Goal: Use online tool/utility: Use online tool/utility

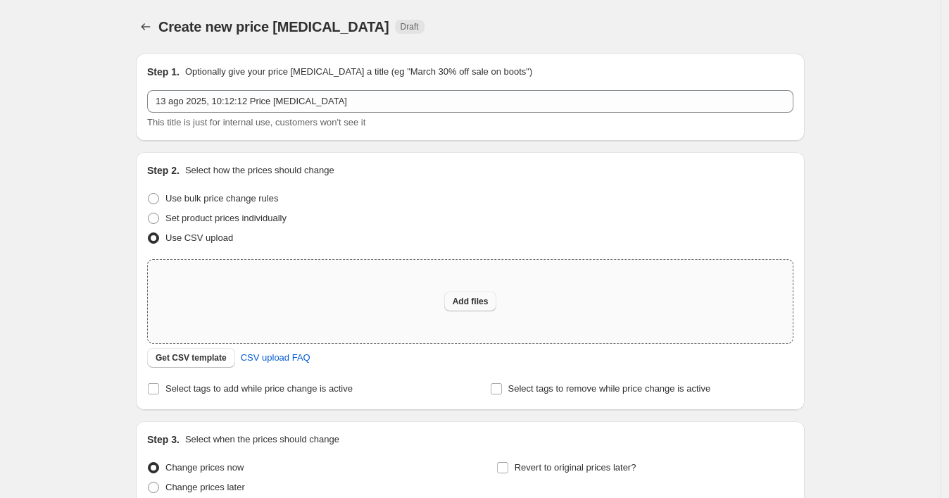
click at [470, 300] on span "Add files" at bounding box center [471, 301] width 36 height 11
type input "C:\fakepath\p3shopify.csv"
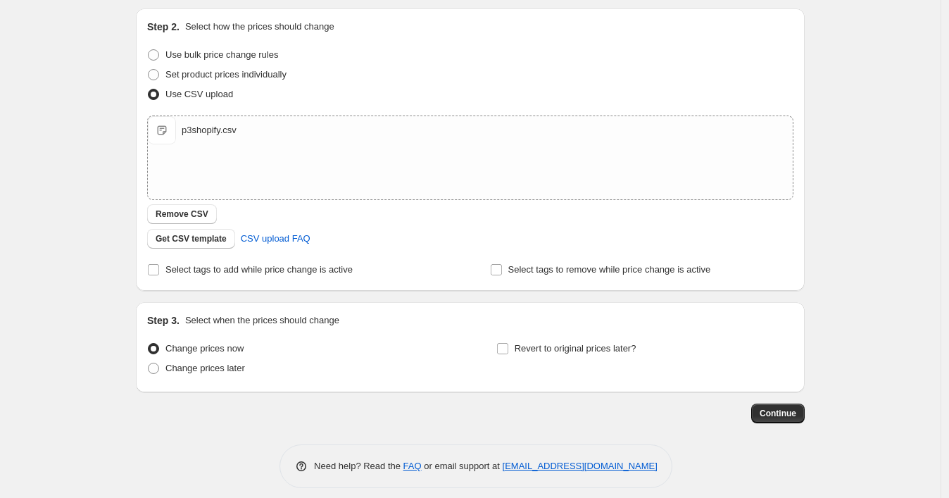
scroll to position [154, 0]
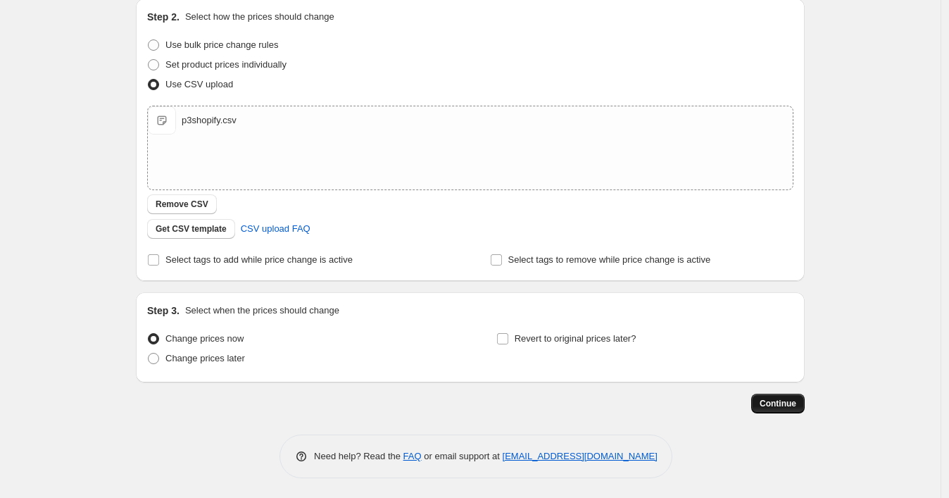
click at [763, 402] on span "Continue" at bounding box center [778, 403] width 37 height 11
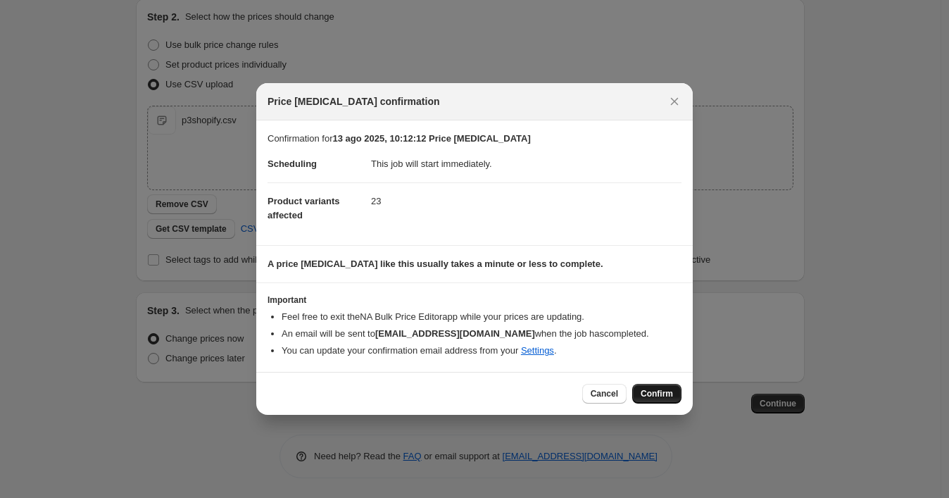
click at [649, 399] on span "Confirm" at bounding box center [657, 393] width 32 height 11
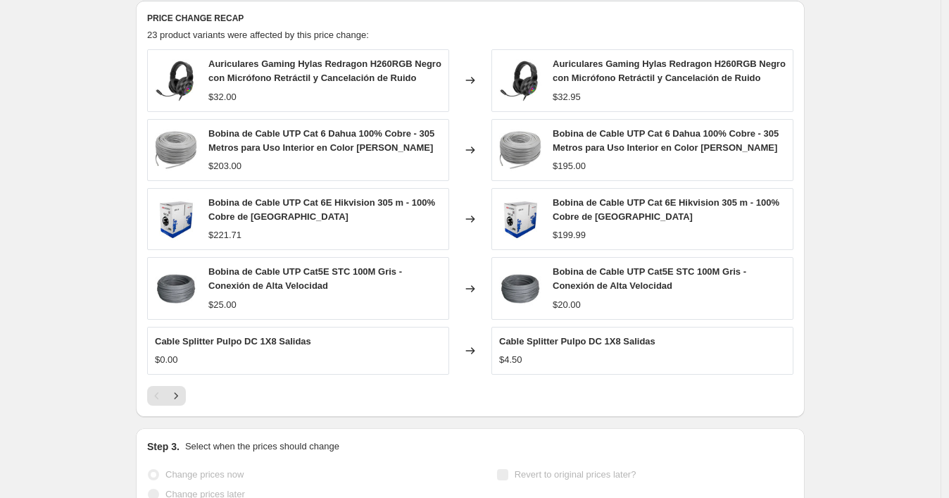
scroll to position [625, 0]
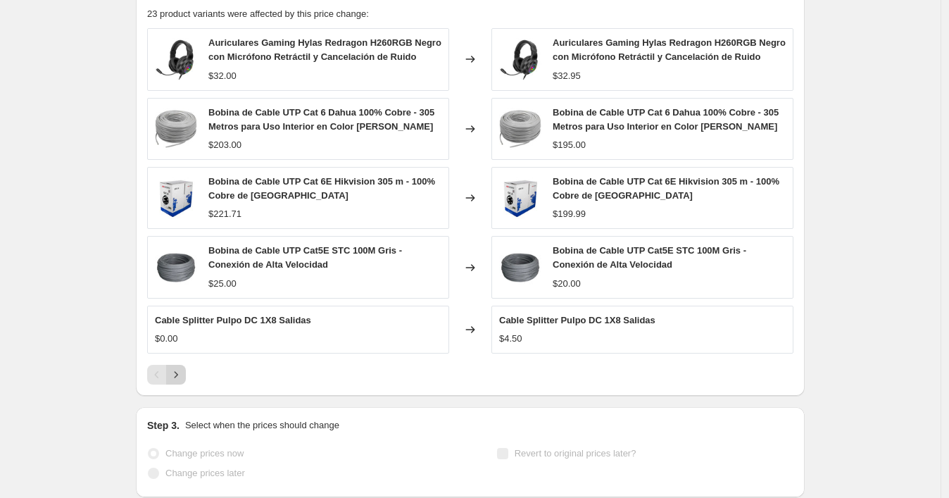
click at [178, 371] on icon "Next" at bounding box center [177, 374] width 4 height 6
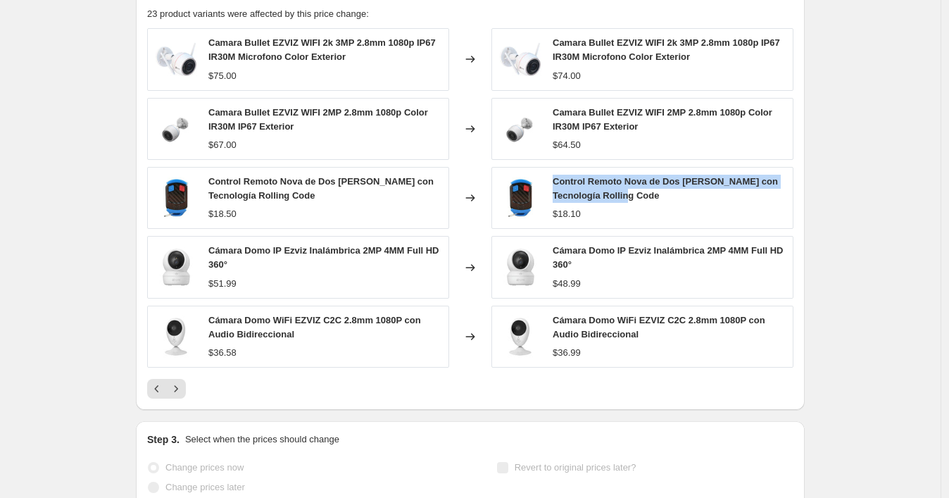
drag, startPoint x: 670, startPoint y: 172, endPoint x: 559, endPoint y: 159, distance: 112.0
click at [559, 175] on div "Control Remoto Nova de Dos [PERSON_NAME] con Tecnología Rolling Code" at bounding box center [669, 189] width 233 height 28
copy span "Control Remoto Nova de Dos [PERSON_NAME] con Tecnología Rolling Code"
